Goal: Book appointment/travel/reservation

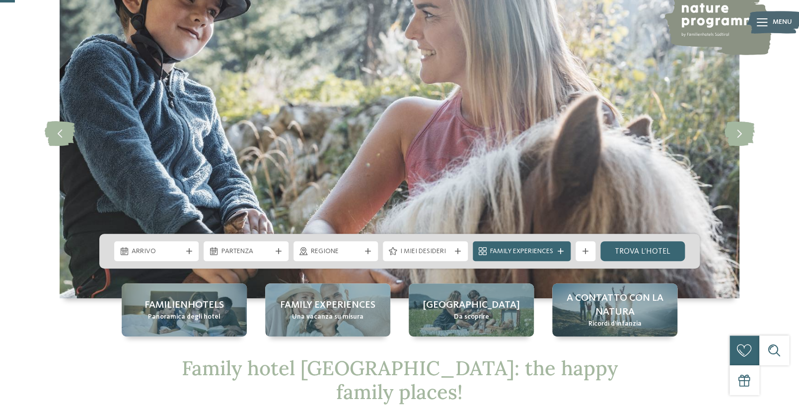
scroll to position [83, 0]
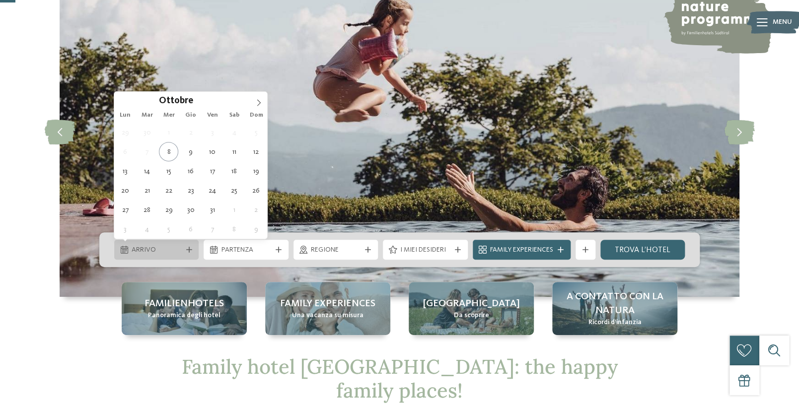
click at [151, 248] on span "Arrivo" at bounding box center [157, 250] width 50 height 10
click at [256, 107] on span at bounding box center [258, 100] width 17 height 17
type input "****"
click at [256, 107] on span at bounding box center [258, 100] width 17 height 17
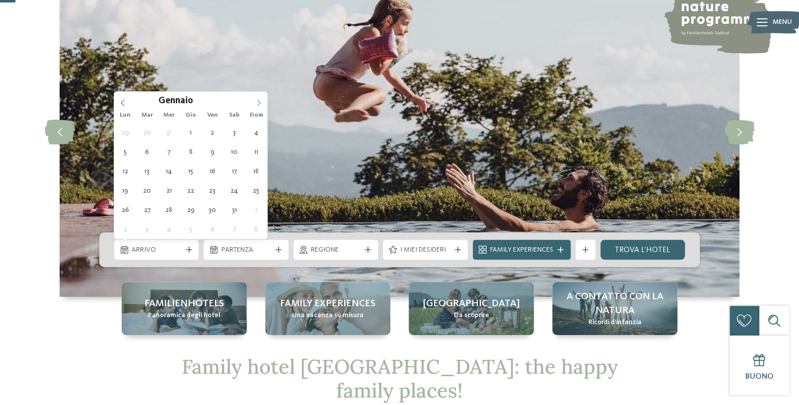
click at [258, 104] on icon at bounding box center [258, 102] width 7 height 7
click at [255, 104] on span at bounding box center [258, 100] width 17 height 17
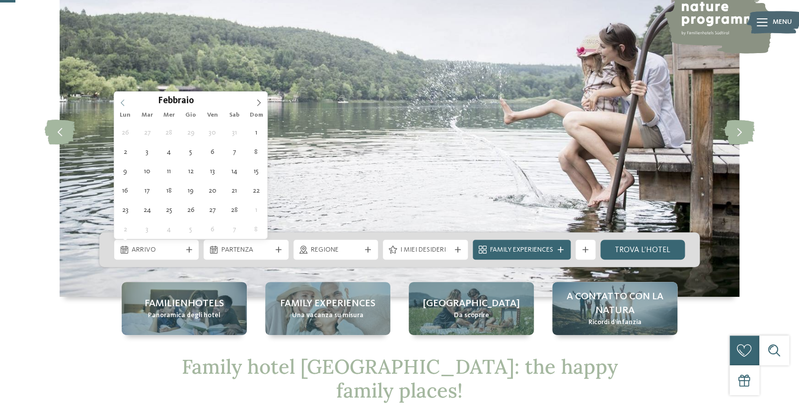
click at [126, 105] on span at bounding box center [122, 100] width 17 height 17
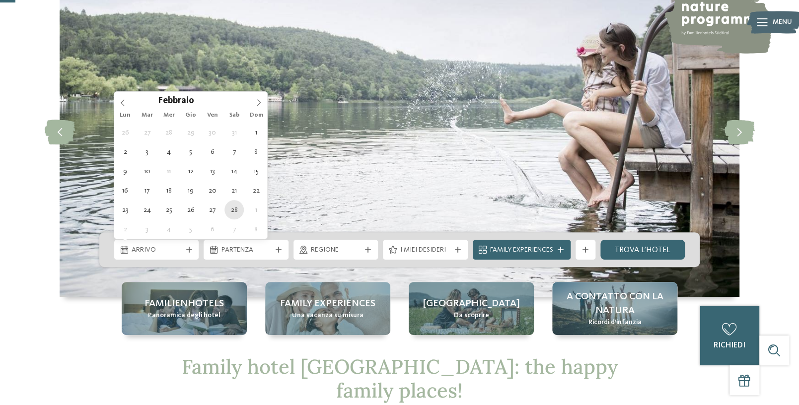
type div "[DATE]"
type input "****"
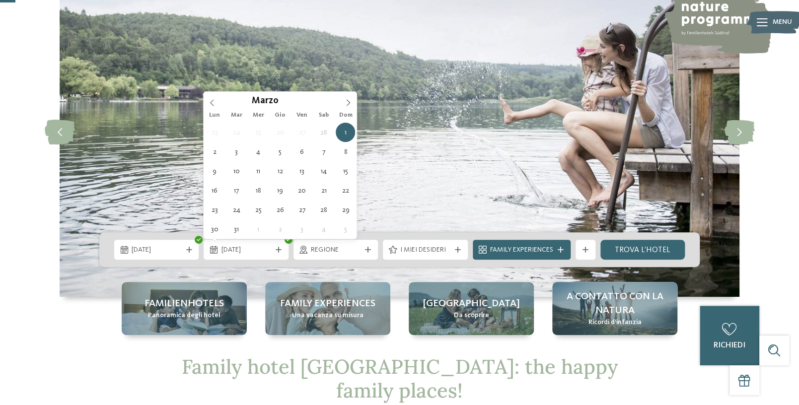
type div "[DATE]"
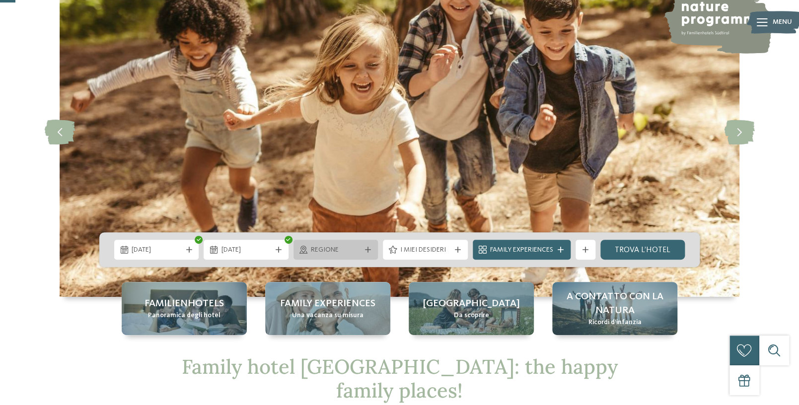
click at [344, 253] on span "Regione" at bounding box center [336, 250] width 50 height 10
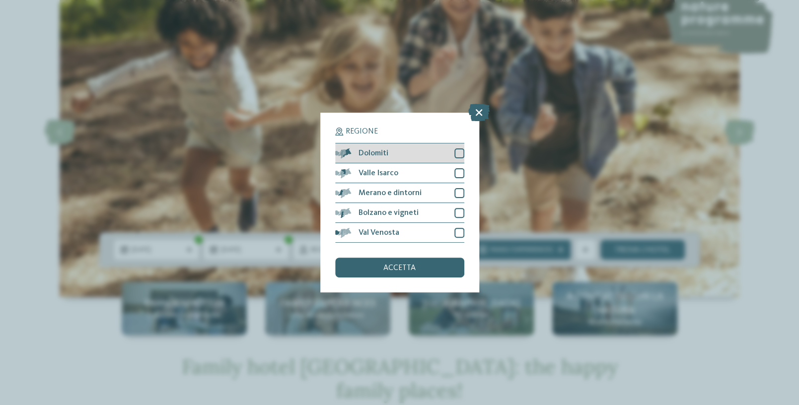
click at [459, 155] on div at bounding box center [459, 153] width 10 height 10
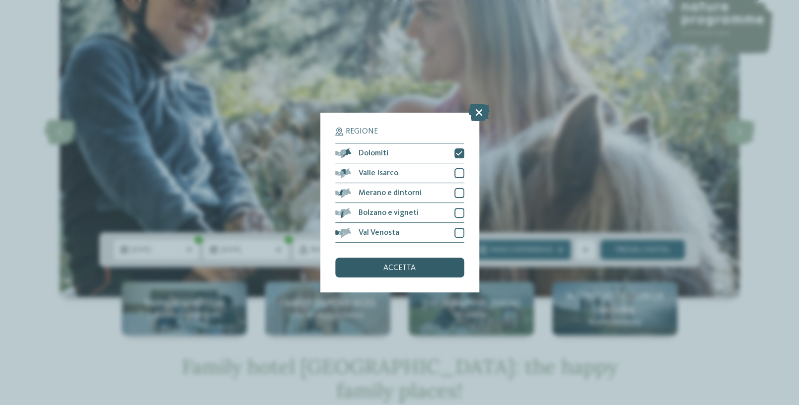
click at [427, 266] on div "accetta" at bounding box center [399, 268] width 129 height 20
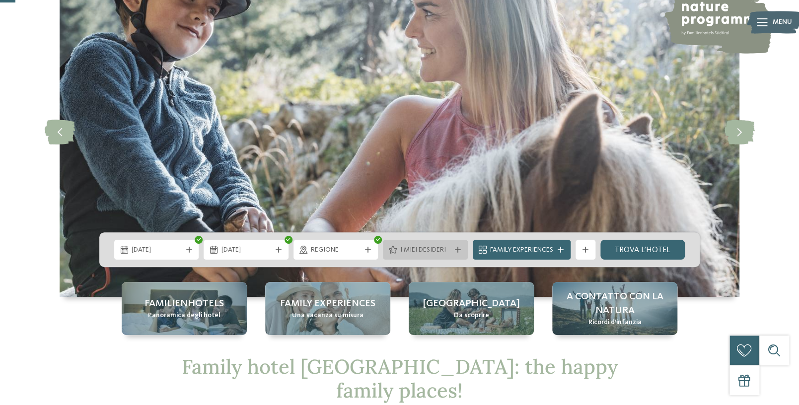
click at [442, 255] on div "I miei desideri" at bounding box center [425, 250] width 84 height 20
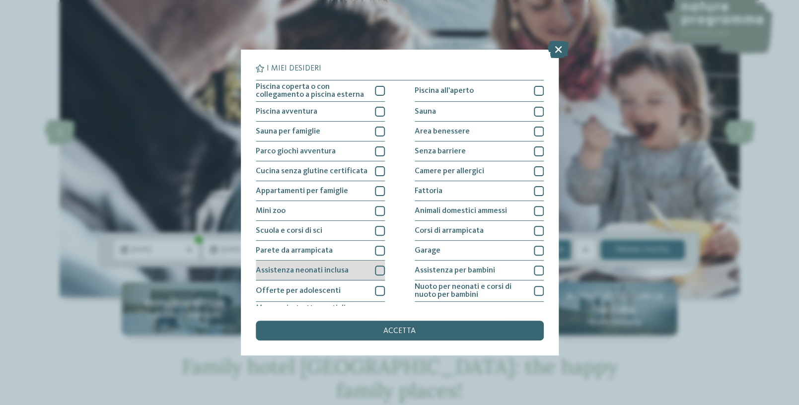
click at [379, 273] on div at bounding box center [380, 271] width 10 height 10
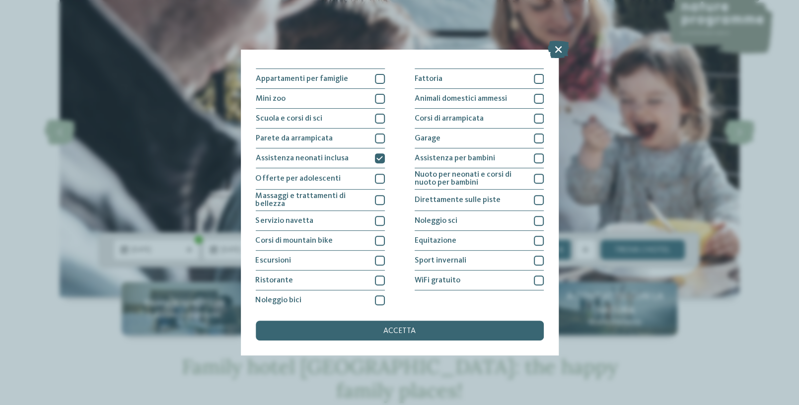
scroll to position [117, 0]
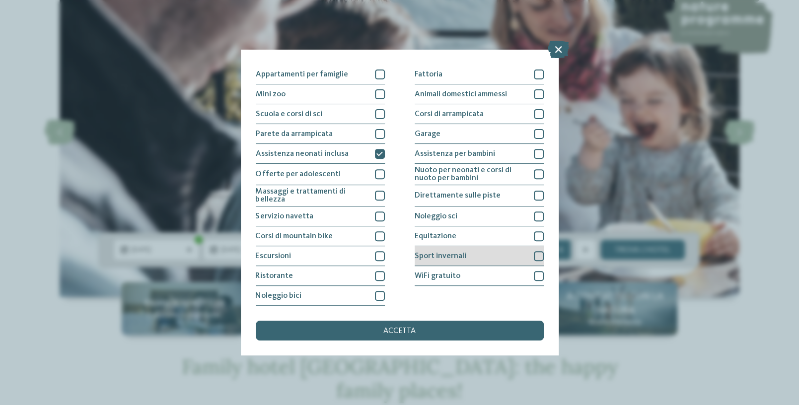
click at [536, 255] on div at bounding box center [539, 256] width 10 height 10
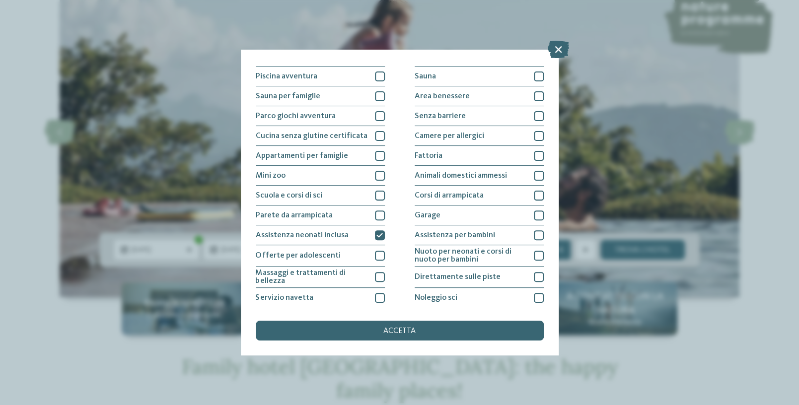
scroll to position [0, 0]
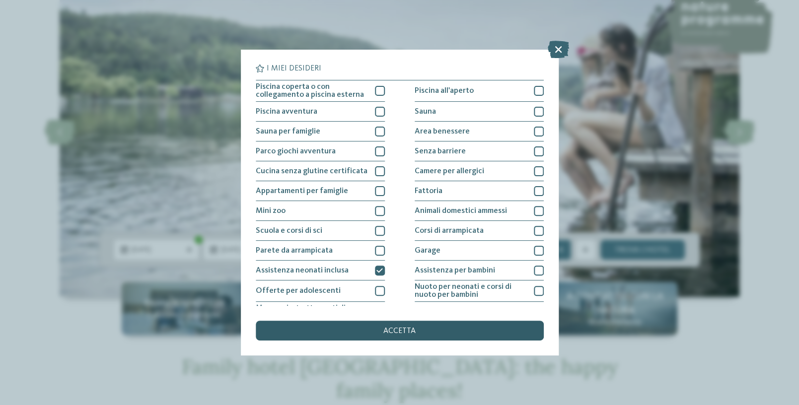
click at [416, 329] on div "accetta" at bounding box center [400, 331] width 288 height 20
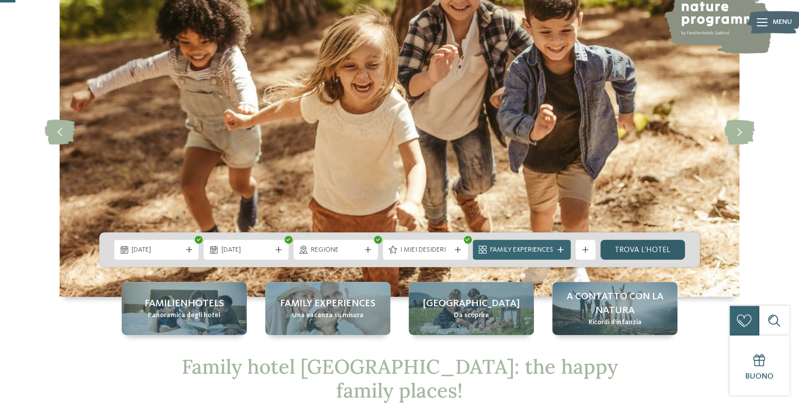
click at [636, 254] on link "trova l’hotel" at bounding box center [642, 250] width 84 height 20
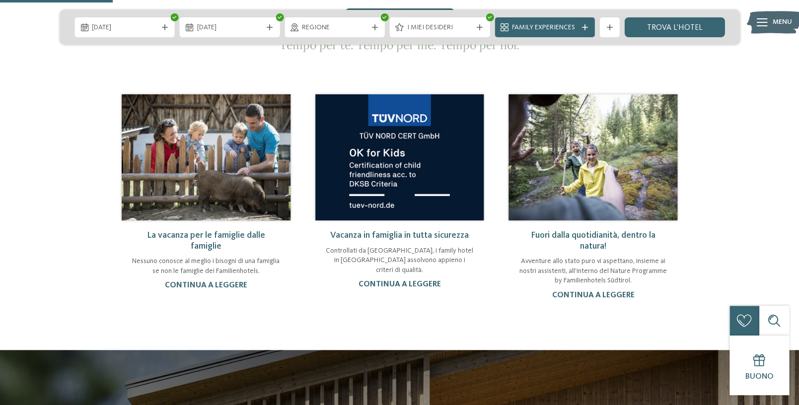
scroll to position [651, 0]
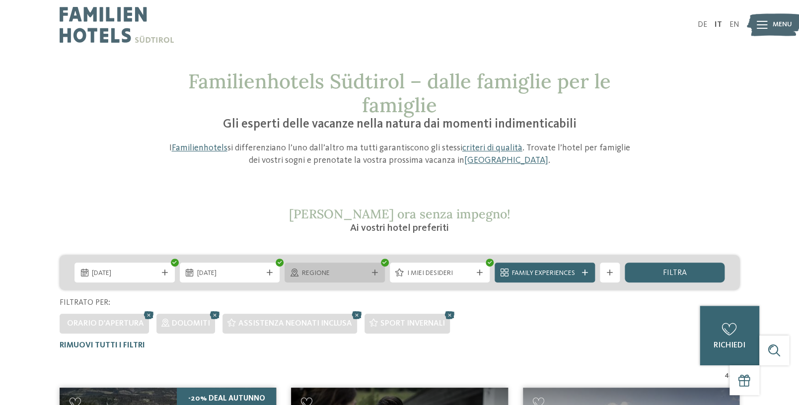
click at [373, 267] on div "Regione" at bounding box center [335, 273] width 100 height 20
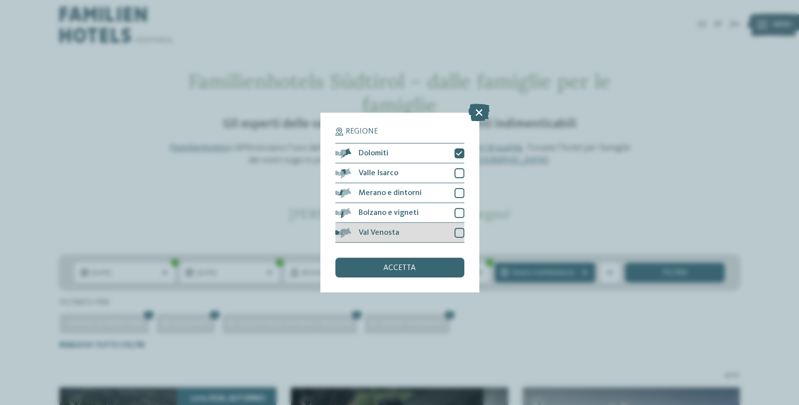
click at [458, 232] on div at bounding box center [459, 233] width 10 height 10
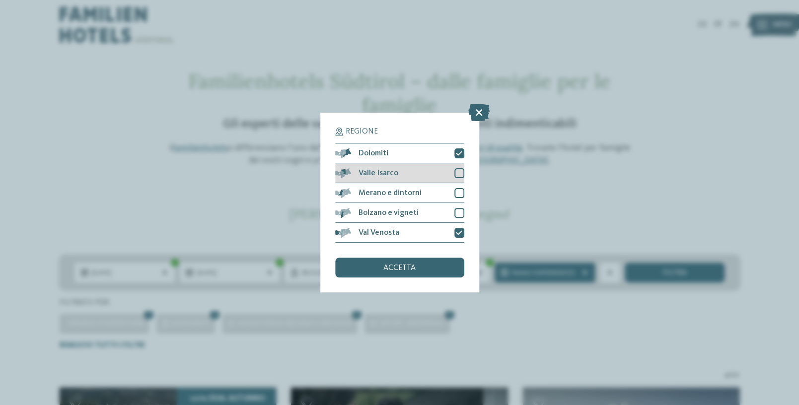
click at [460, 173] on div at bounding box center [459, 173] width 10 height 10
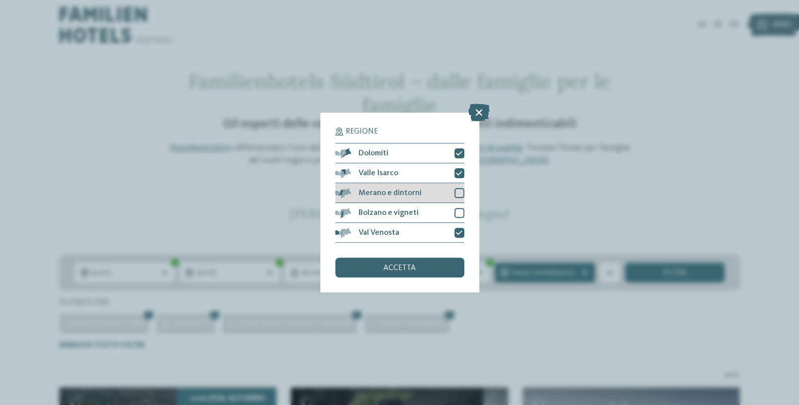
click at [461, 193] on div at bounding box center [459, 193] width 10 height 10
click at [460, 191] on icon at bounding box center [459, 193] width 6 height 6
click at [420, 271] on div "accetta" at bounding box center [399, 268] width 129 height 20
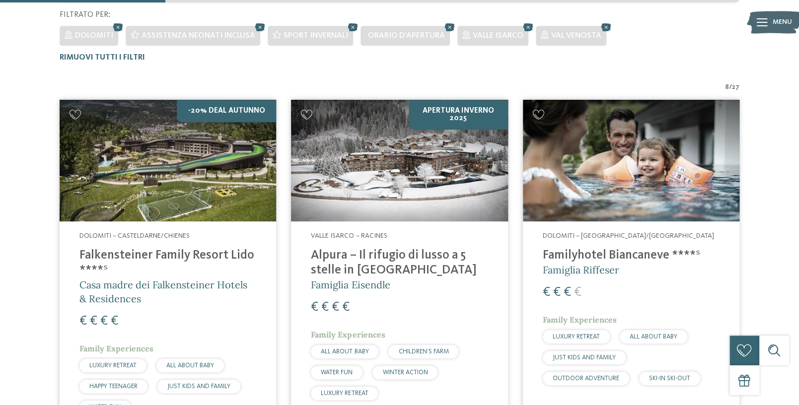
scroll to position [325, 0]
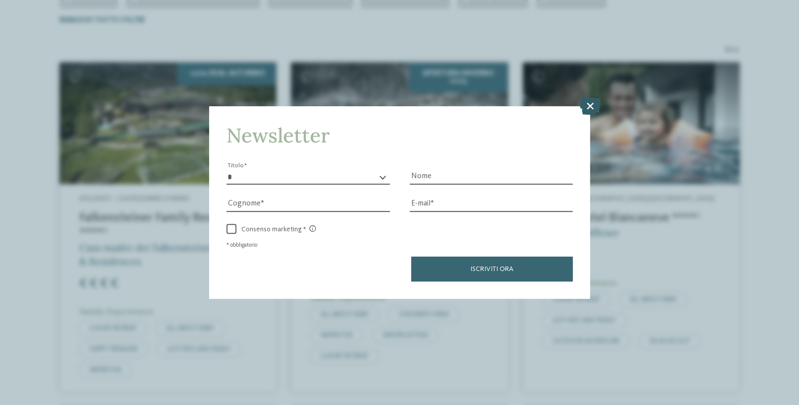
click at [591, 105] on icon at bounding box center [589, 105] width 21 height 17
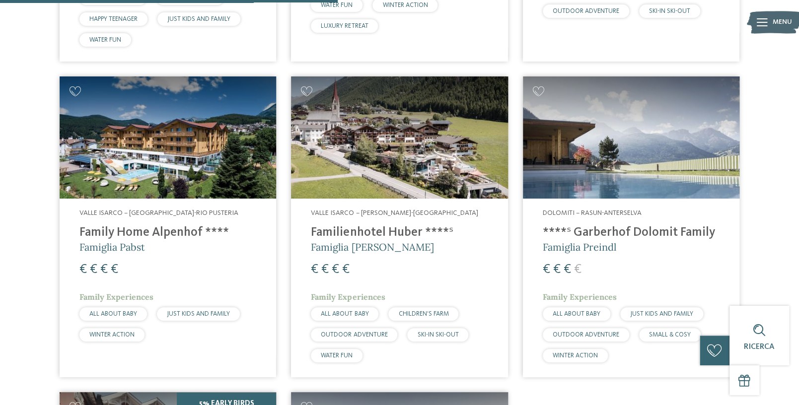
scroll to position [656, 0]
